Goal: Task Accomplishment & Management: Manage account settings

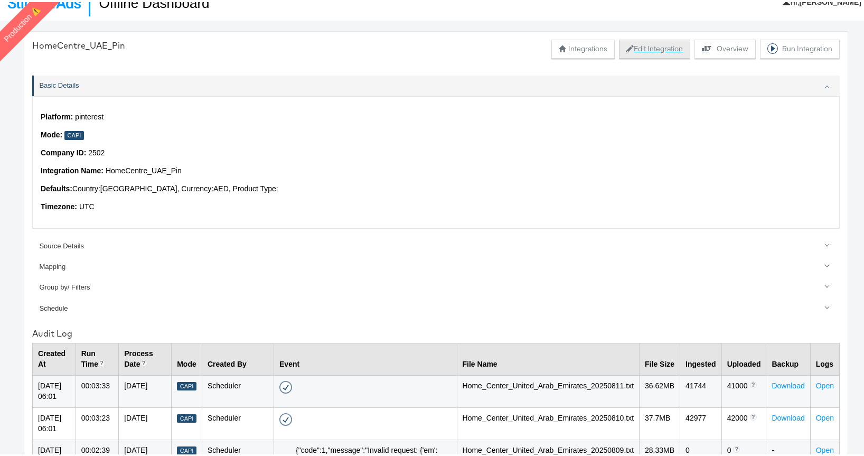
scroll to position [21, 0]
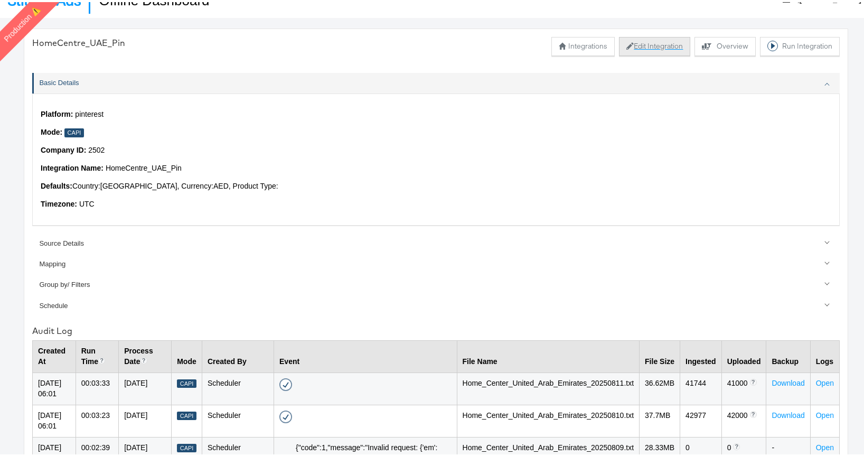
click at [624, 38] on button "Edit Integration" at bounding box center [654, 44] width 71 height 19
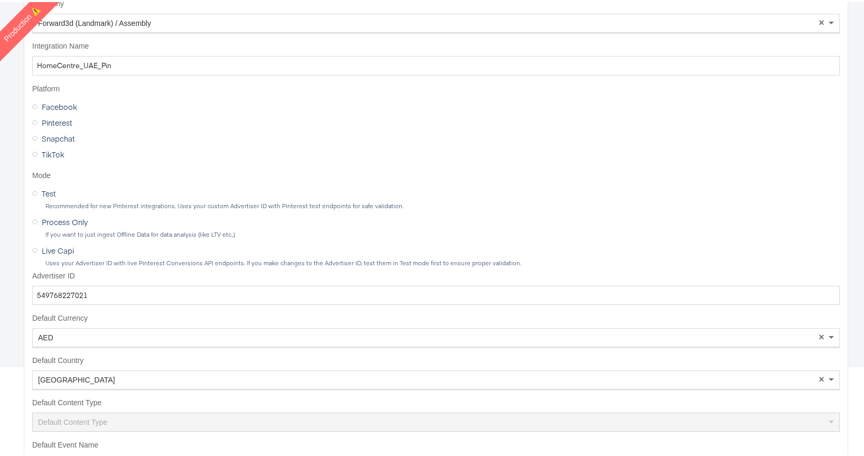
scroll to position [137, 0]
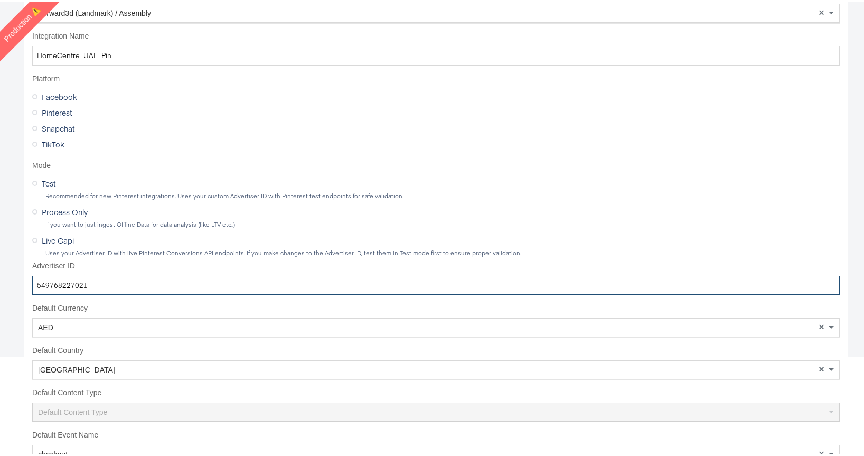
click at [132, 281] on input "549768227021" at bounding box center [435, 284] width 807 height 20
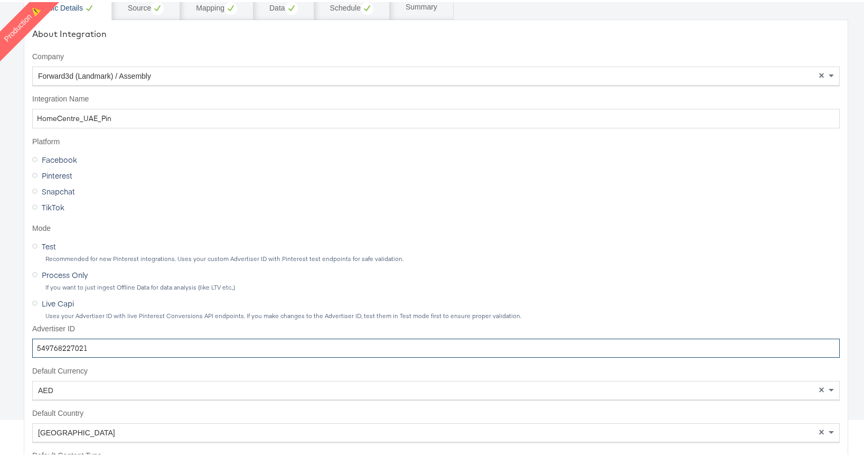
scroll to position [0, 0]
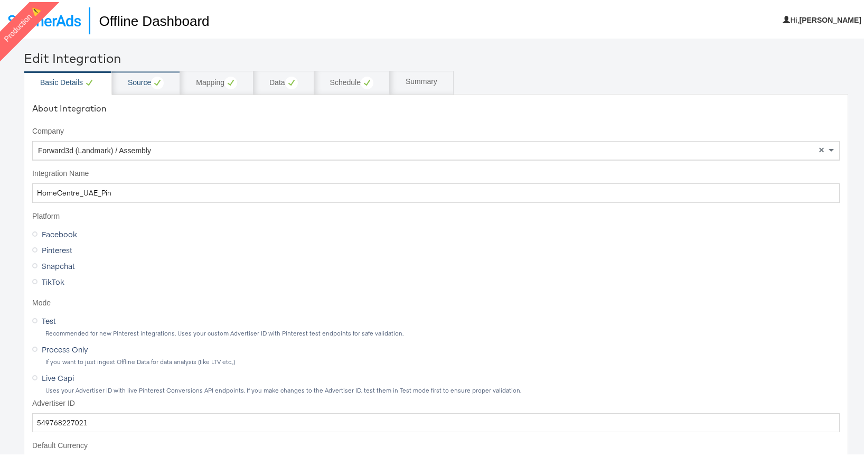
click at [136, 80] on div "Source" at bounding box center [146, 80] width 36 height 13
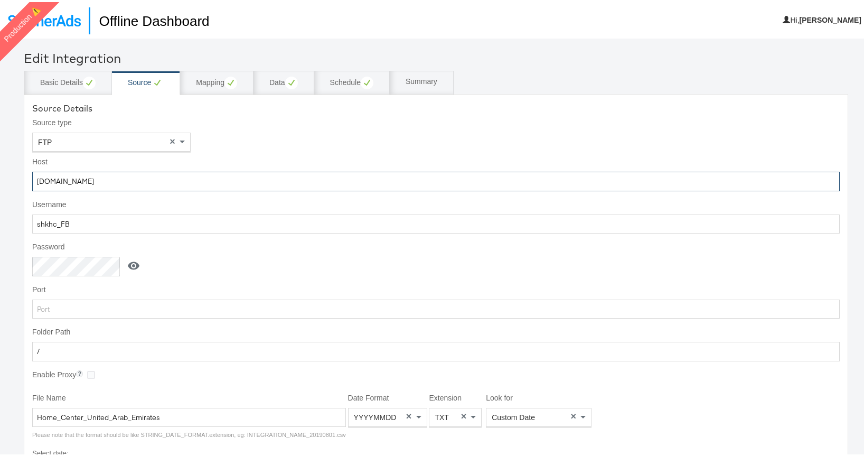
click at [110, 181] on input "[DOMAIN_NAME]" at bounding box center [435, 180] width 807 height 20
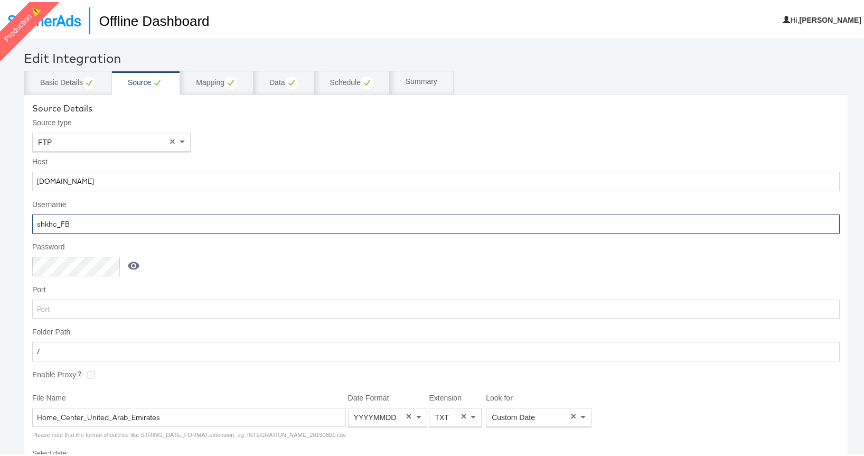
click at [139, 230] on input "shkhc_FB" at bounding box center [435, 222] width 807 height 20
click at [136, 265] on icon at bounding box center [133, 263] width 13 height 13
click at [104, 268] on input "Snipper@2020" at bounding box center [77, 265] width 91 height 20
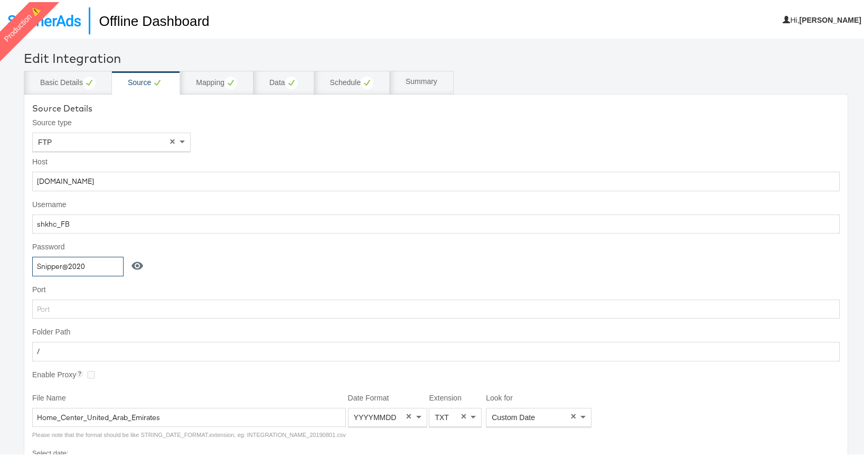
click at [104, 268] on input "Snipper@2020" at bounding box center [77, 265] width 91 height 20
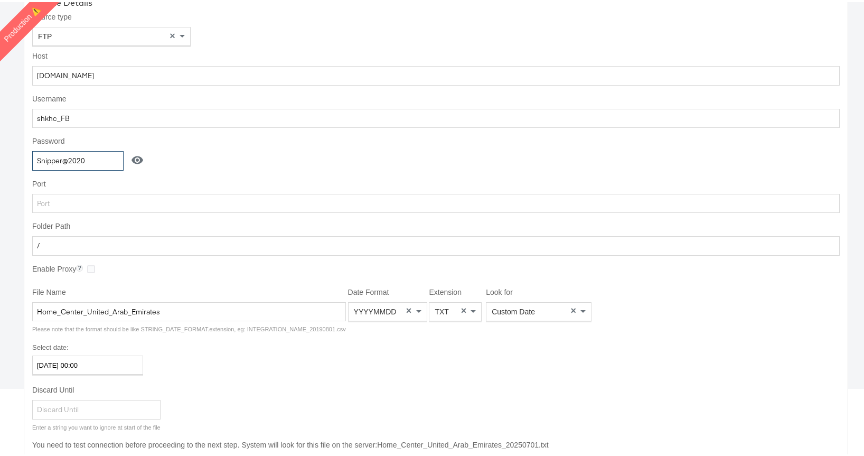
scroll to position [120, 0]
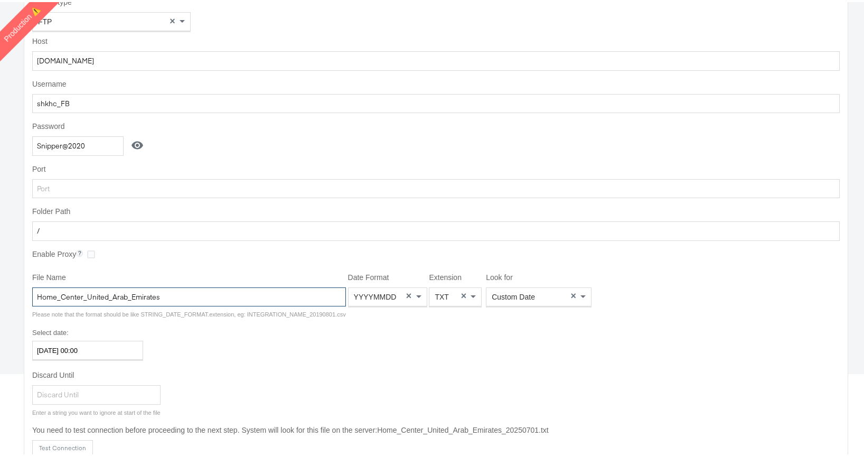
click at [186, 296] on input "Home_Center_United_Arab_Emirates" at bounding box center [189, 295] width 314 height 20
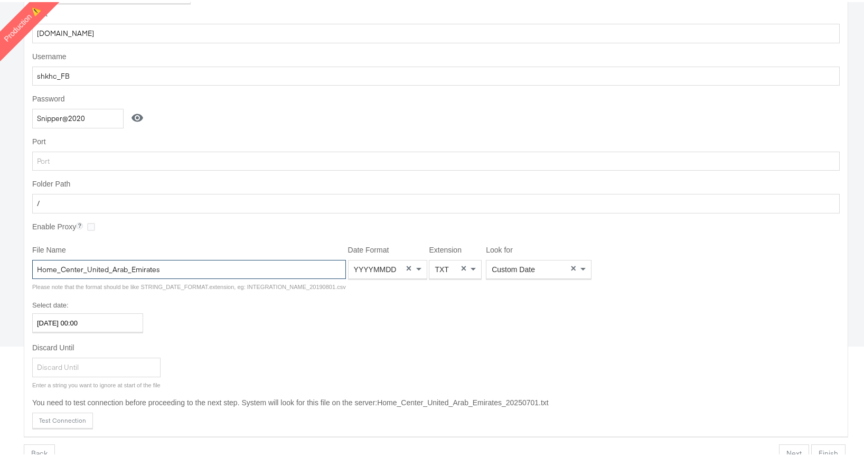
scroll to position [148, 0]
